Goal: Answer question/provide support

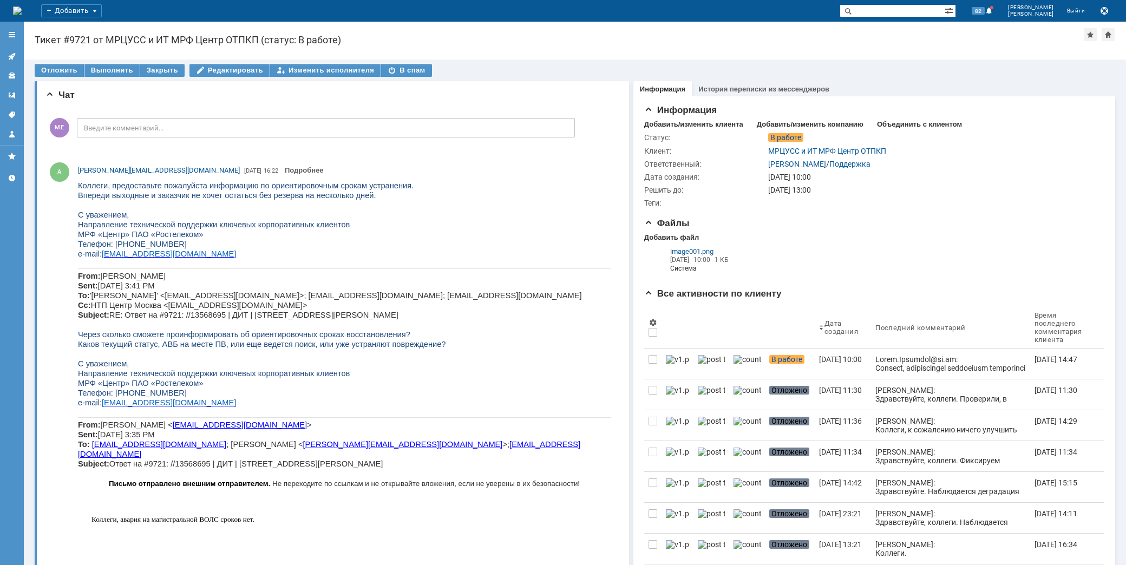
click at [8, 56] on icon at bounding box center [12, 56] width 9 height 9
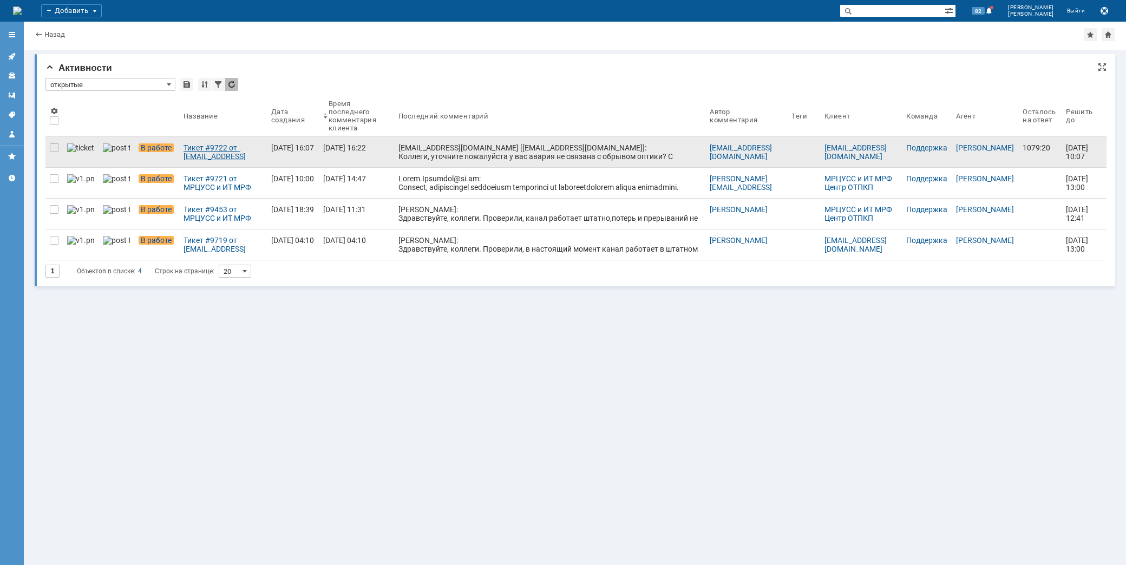
click at [190, 158] on div "Тикет #9722 от [EMAIL_ADDRESS][DOMAIN_NAME] [[EMAIL_ADDRESS][DOMAIN_NAME]] (ста…" at bounding box center [223, 152] width 79 height 17
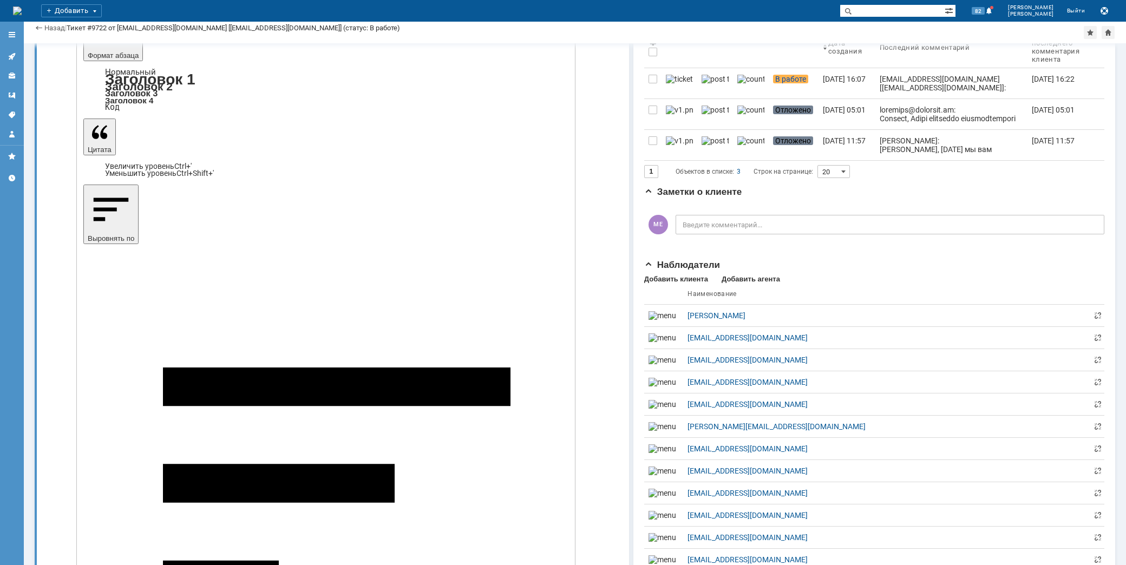
scroll to position [60, 0]
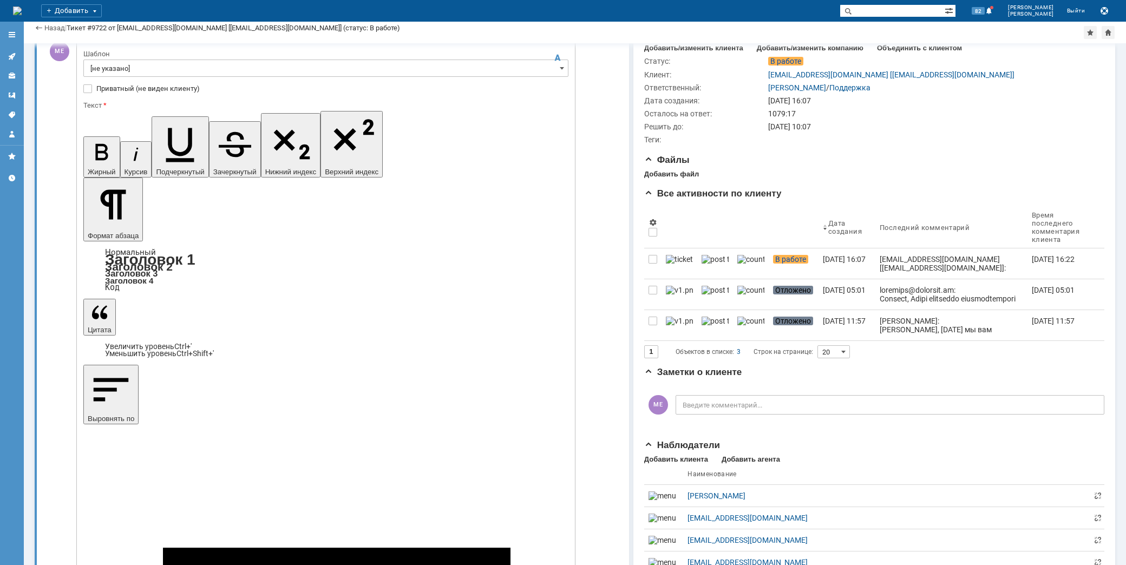
drag, startPoint x: 338, startPoint y: 3049, endPoint x: 284, endPoint y: 3048, distance: 54.2
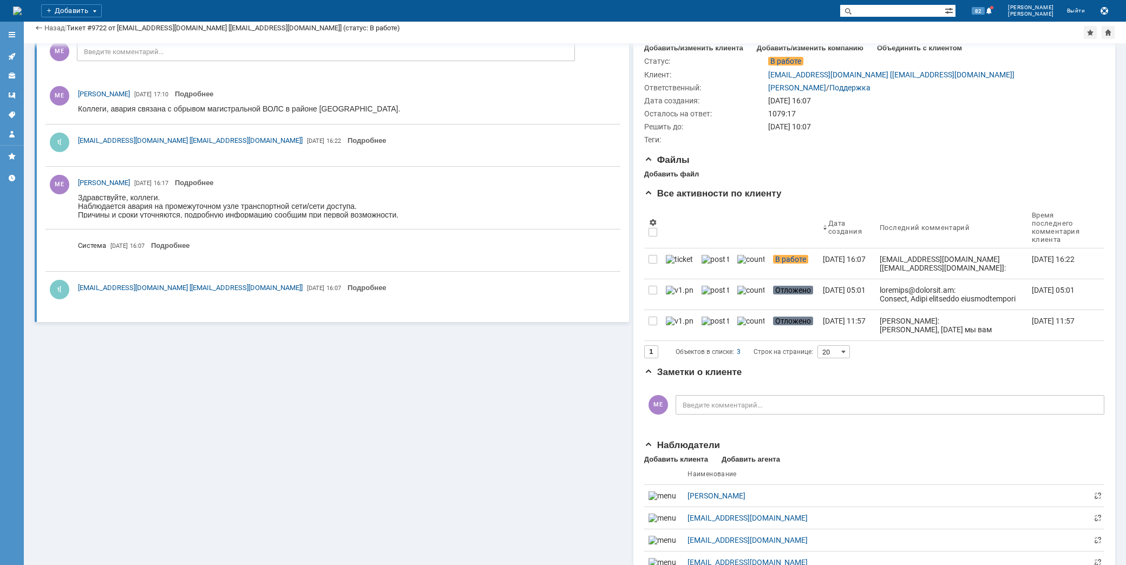
scroll to position [0, 0]
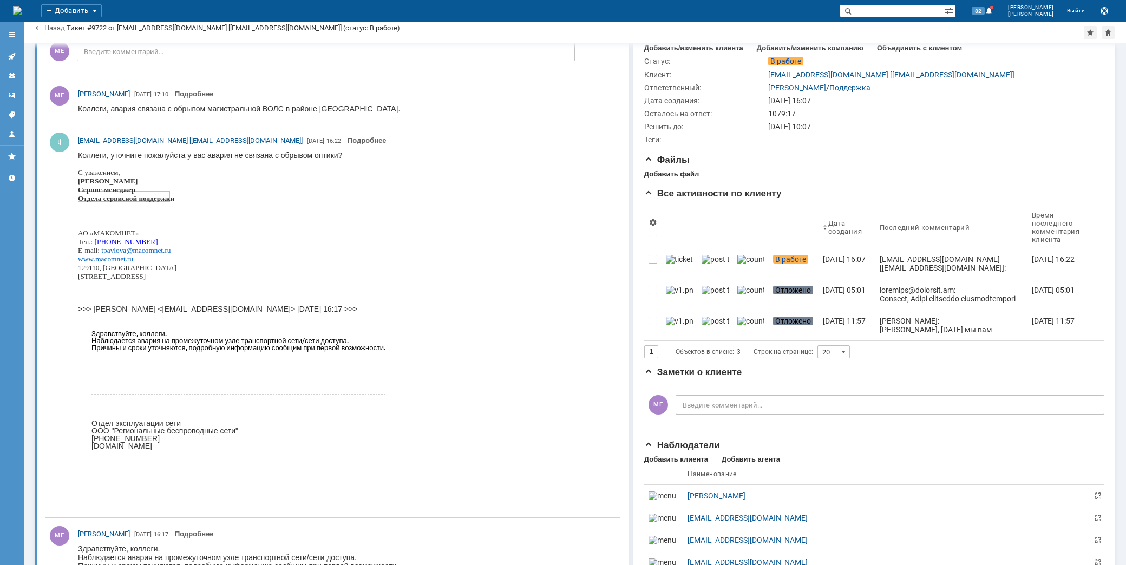
click at [5, 58] on link at bounding box center [11, 56] width 17 height 17
